Goal: Information Seeking & Learning: Learn about a topic

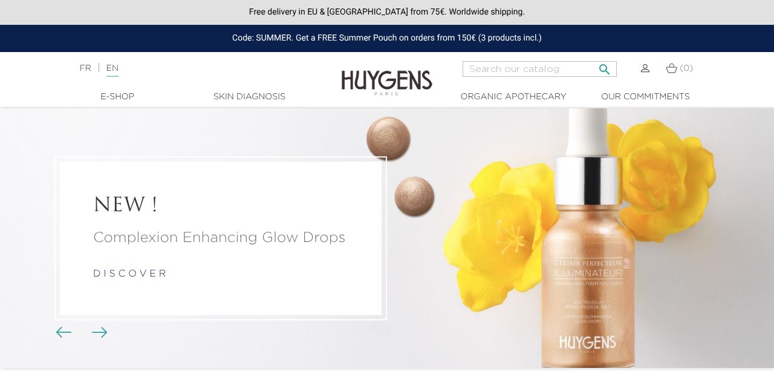
click at [515, 66] on input "Search" at bounding box center [540, 69] width 154 height 16
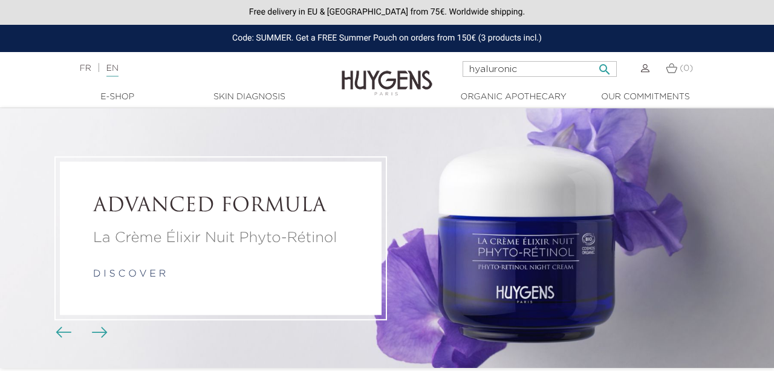
type input "hyaluronic"
click at [594, 57] on button " Search" at bounding box center [605, 65] width 22 height 16
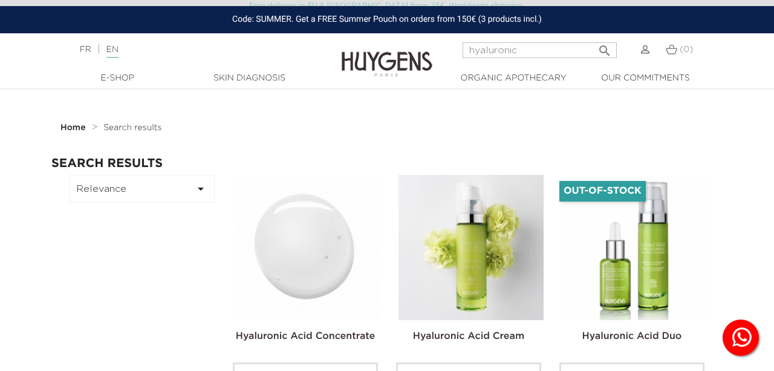
scroll to position [75, 0]
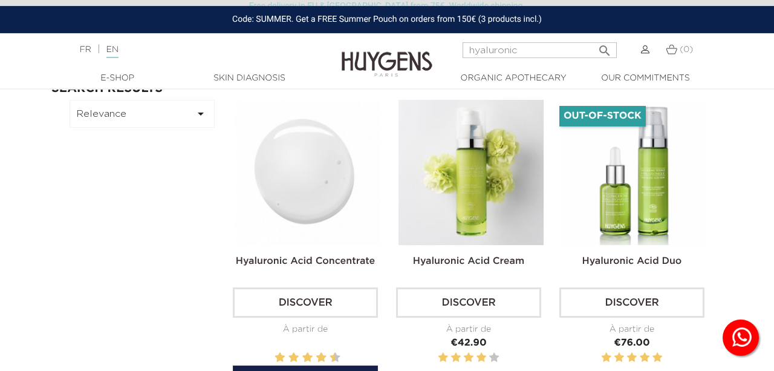
click at [328, 148] on img at bounding box center [307, 172] width 145 height 145
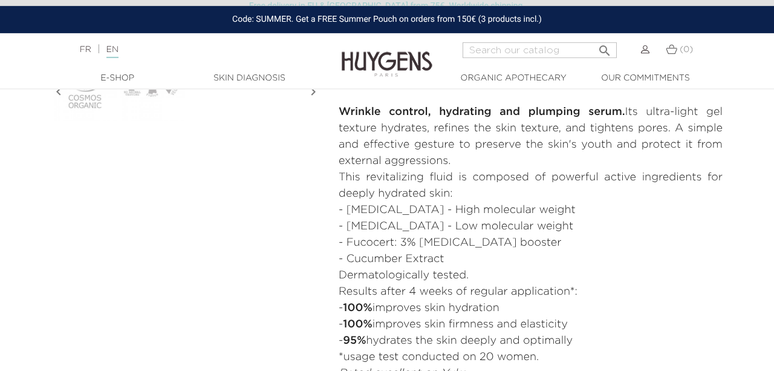
scroll to position [690, 0]
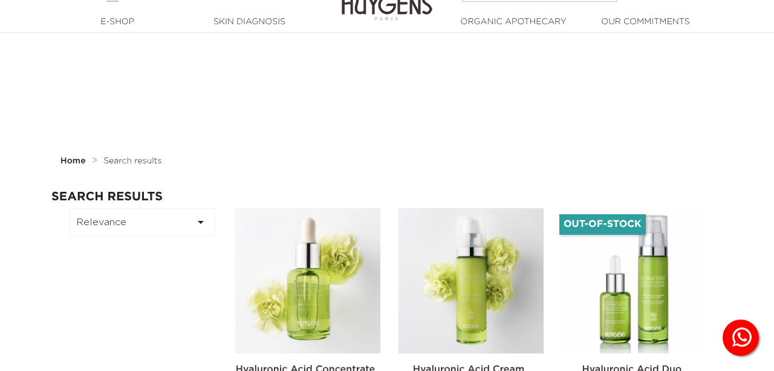
scroll to position [75, 0]
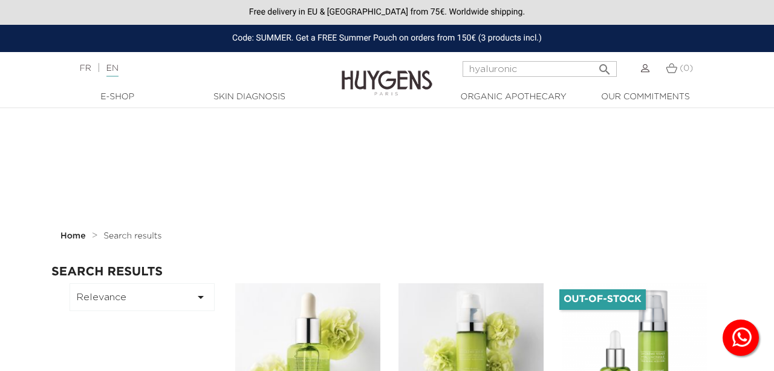
scroll to position [75, 0]
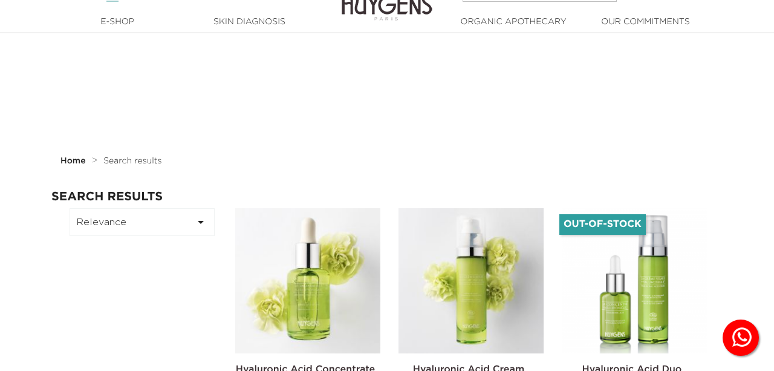
click at [470, 307] on img at bounding box center [470, 280] width 145 height 145
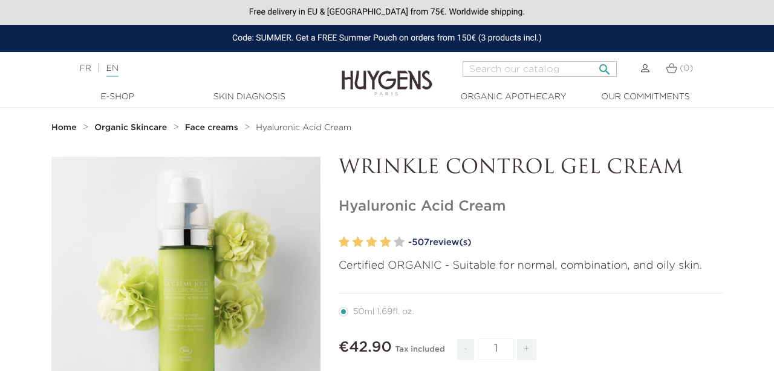
click at [555, 68] on input "Search" at bounding box center [540, 69] width 154 height 16
type input "new age"
click at [608, 66] on icon "" at bounding box center [604, 66] width 15 height 15
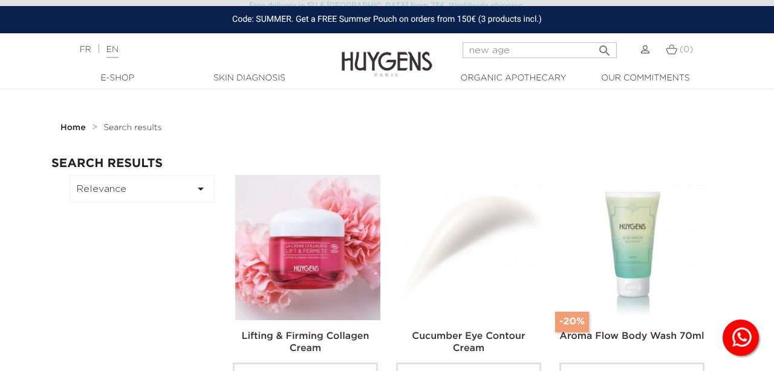
scroll to position [87, 0]
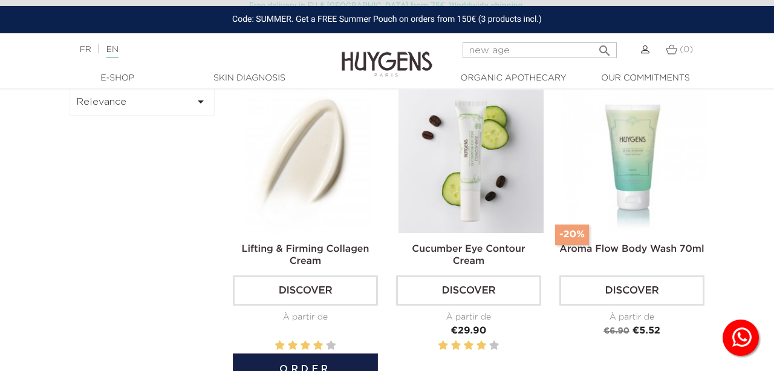
click at [322, 146] on img at bounding box center [307, 160] width 145 height 145
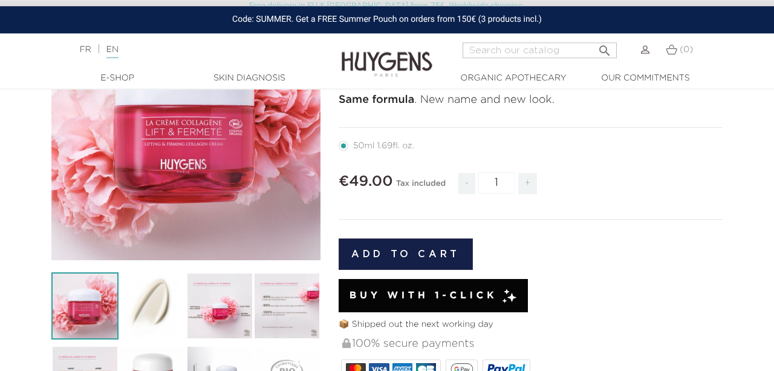
scroll to position [99, 0]
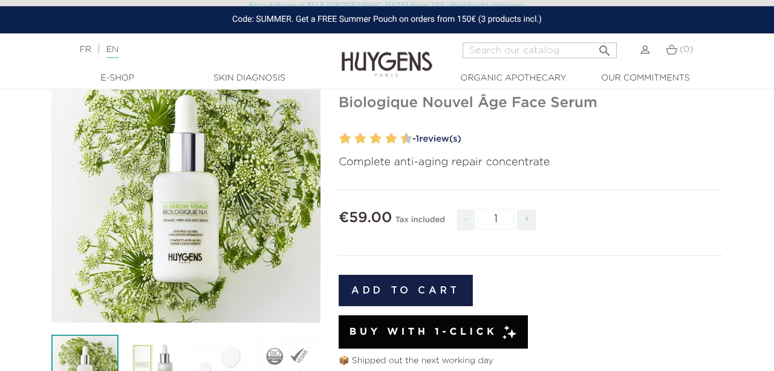
scroll to position [94, 0]
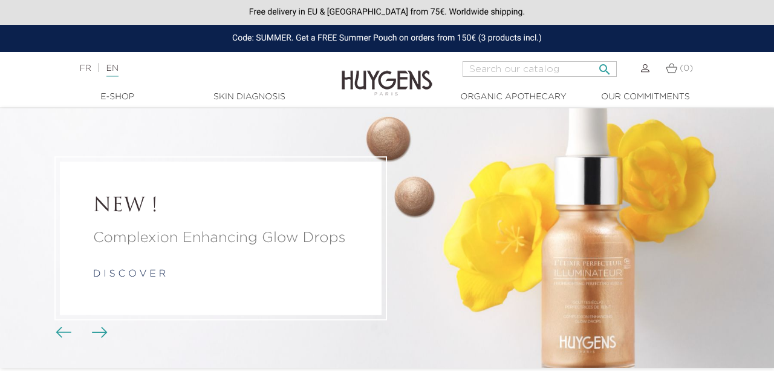
click at [511, 71] on input "Search" at bounding box center [540, 69] width 154 height 16
type input "reservatrol"
click at [609, 68] on icon "" at bounding box center [604, 66] width 15 height 15
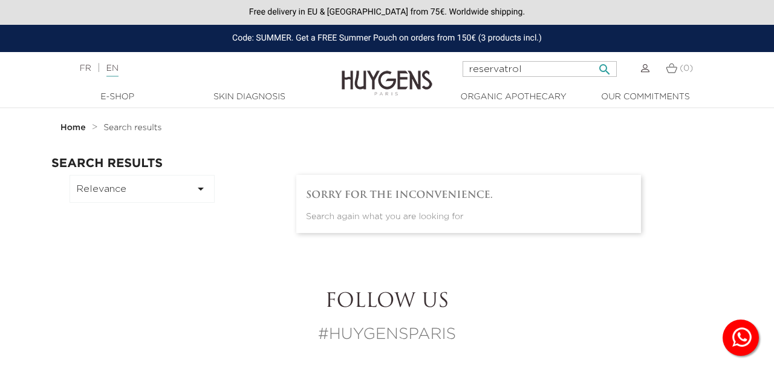
click at [488, 64] on input "reservatrol" at bounding box center [540, 69] width 154 height 16
type input "anti aging"
click at [594, 57] on button " Search" at bounding box center [605, 65] width 22 height 16
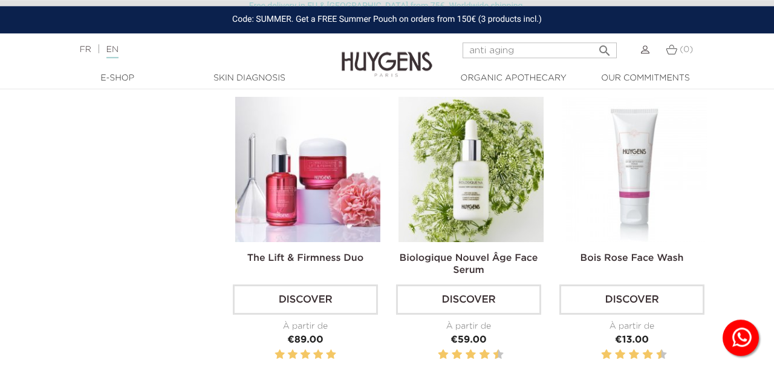
scroll to position [400, 0]
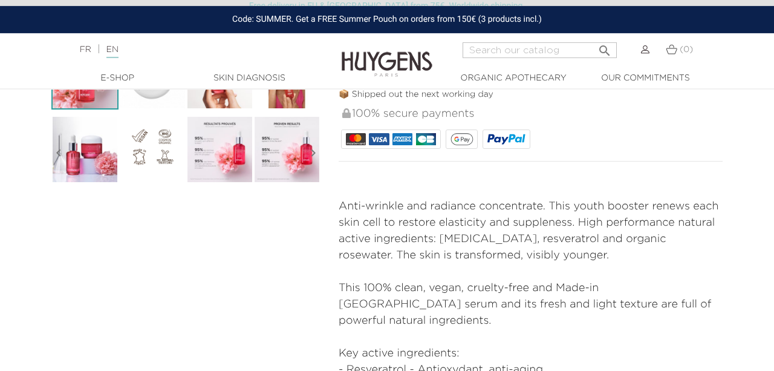
scroll to position [395, 0]
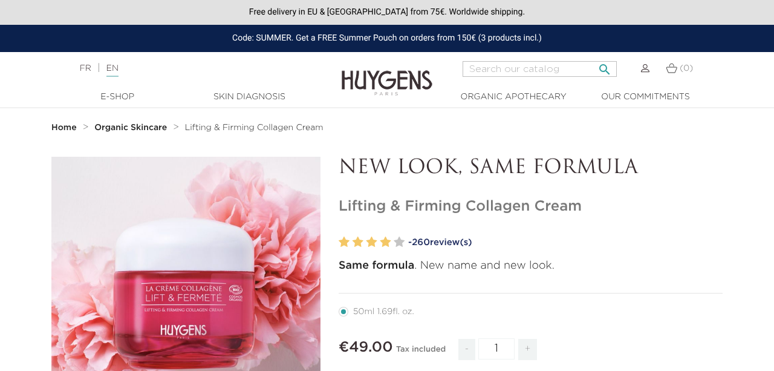
click at [552, 72] on input "Search" at bounding box center [540, 69] width 154 height 16
type input "supernature"
click at [612, 65] on icon "" at bounding box center [604, 66] width 15 height 15
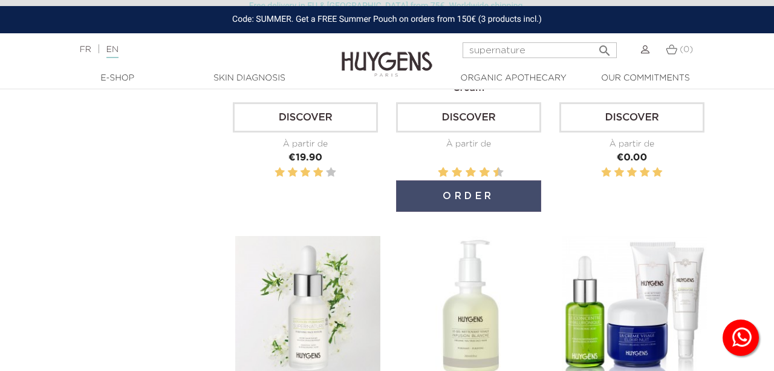
scroll to position [96, 0]
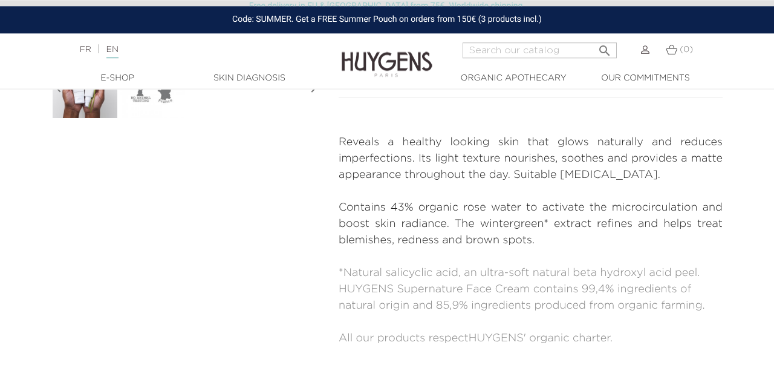
scroll to position [461, 0]
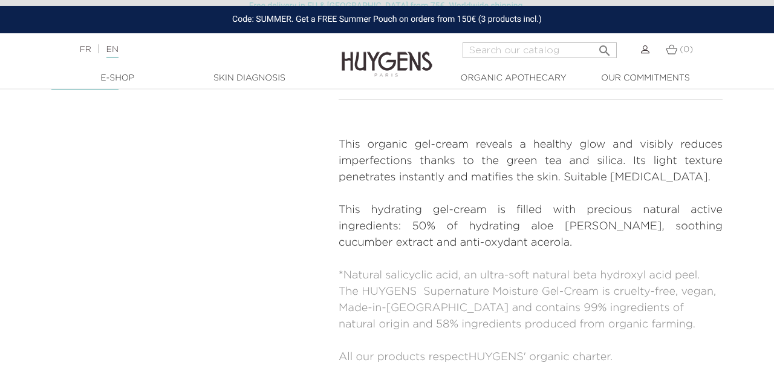
scroll to position [415, 0]
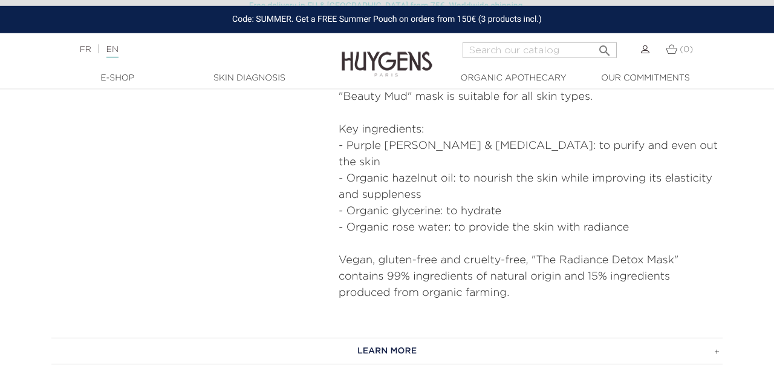
scroll to position [736, 0]
click at [518, 53] on input "Search" at bounding box center [540, 50] width 154 height 16
type input "[PERSON_NAME]"
click at [594, 39] on button " Search" at bounding box center [605, 47] width 22 height 16
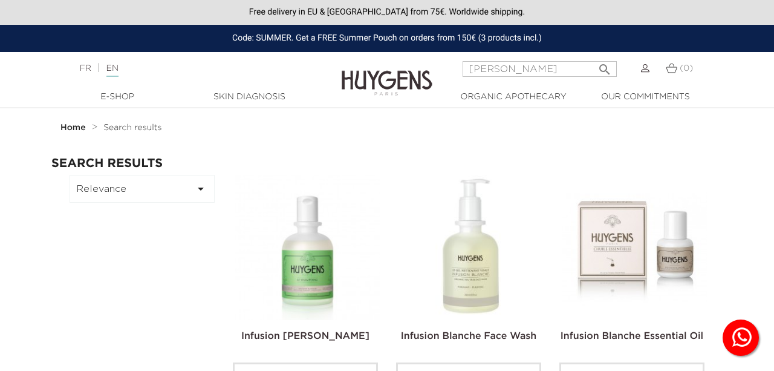
click at [472, 206] on img at bounding box center [470, 247] width 145 height 145
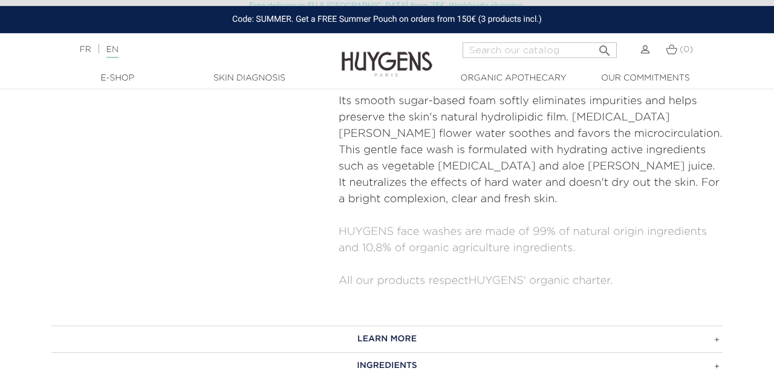
scroll to position [612, 0]
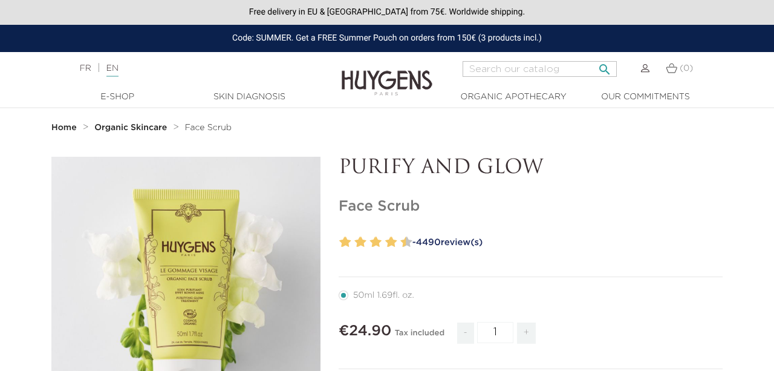
click at [541, 71] on input "Search" at bounding box center [540, 69] width 154 height 16
type input "balm"
click at [594, 57] on button " Search" at bounding box center [605, 65] width 22 height 16
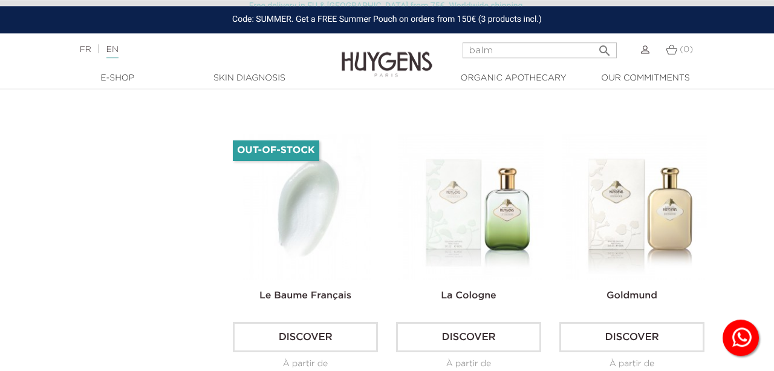
scroll to position [683, 0]
click at [313, 215] on img at bounding box center [307, 206] width 145 height 145
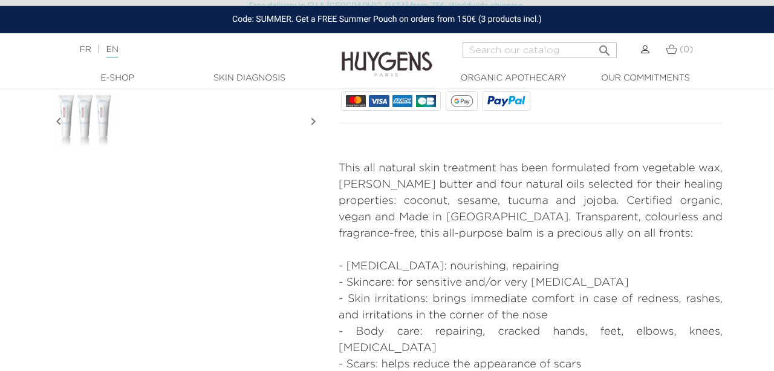
scroll to position [427, 0]
click at [559, 229] on p "This all natural skin treatment has been formulated from vegetable wax, [PERSON…" at bounding box center [531, 201] width 384 height 82
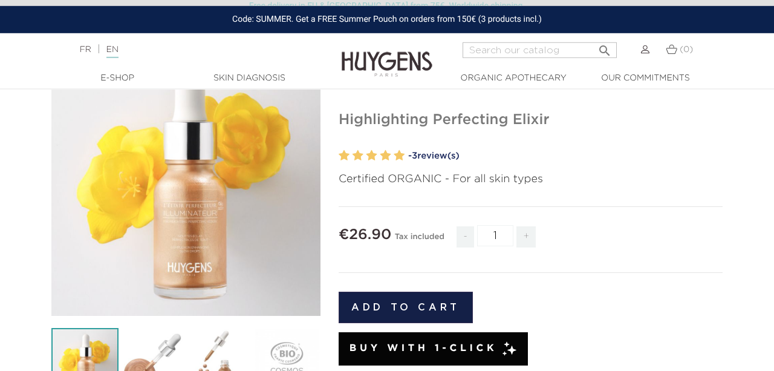
scroll to position [435, 0]
